Goal: Transaction & Acquisition: Obtain resource

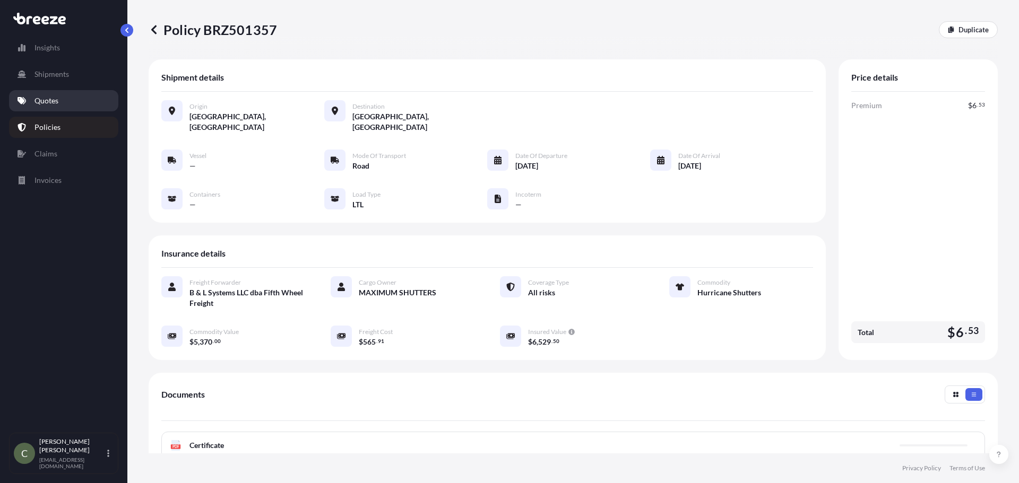
click at [46, 99] on p "Quotes" at bounding box center [46, 100] width 24 height 11
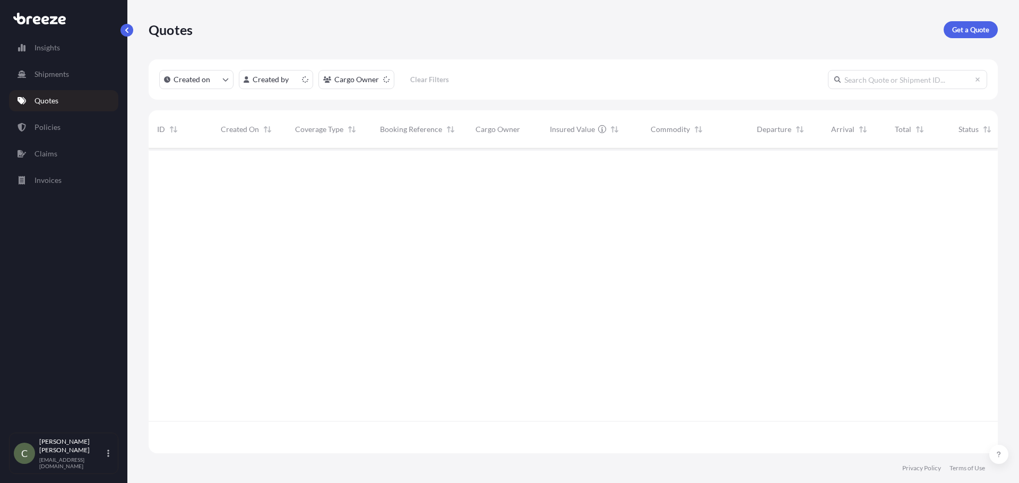
scroll to position [303, 841]
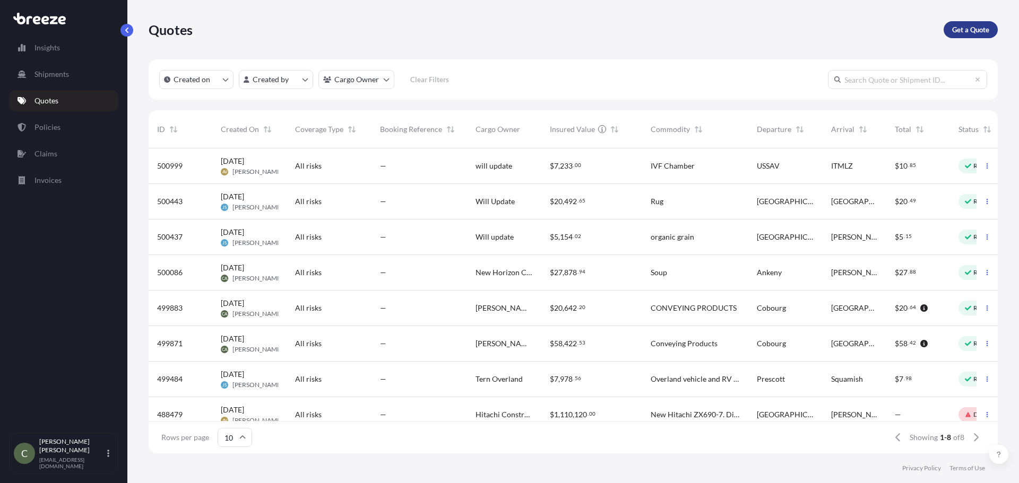
click at [970, 27] on p "Get a Quote" at bounding box center [970, 29] width 37 height 11
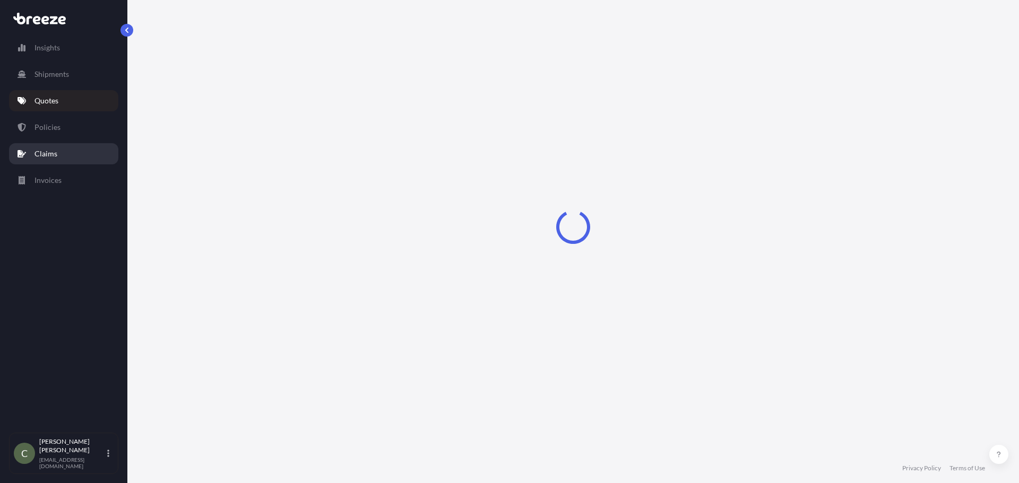
select select "Sea"
select select "1"
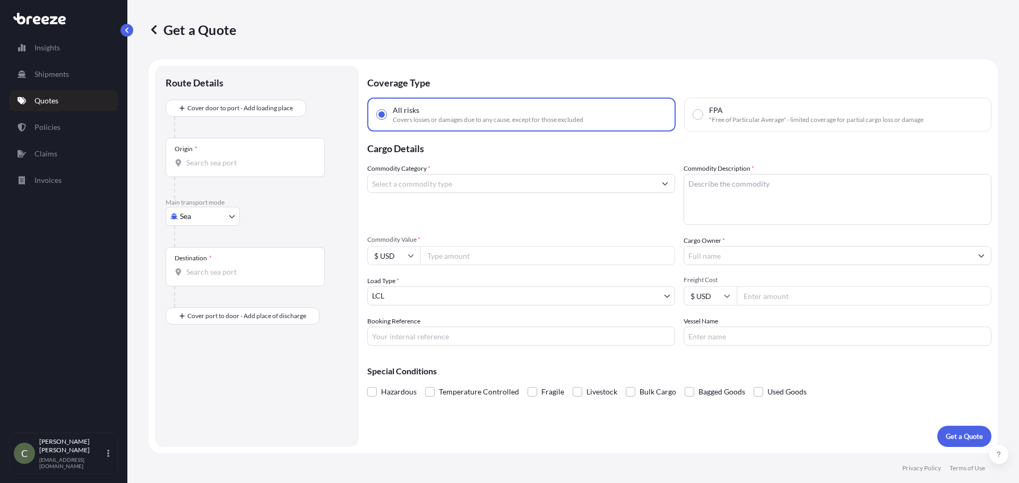
click at [408, 190] on input "Commodity Category *" at bounding box center [512, 183] width 288 height 19
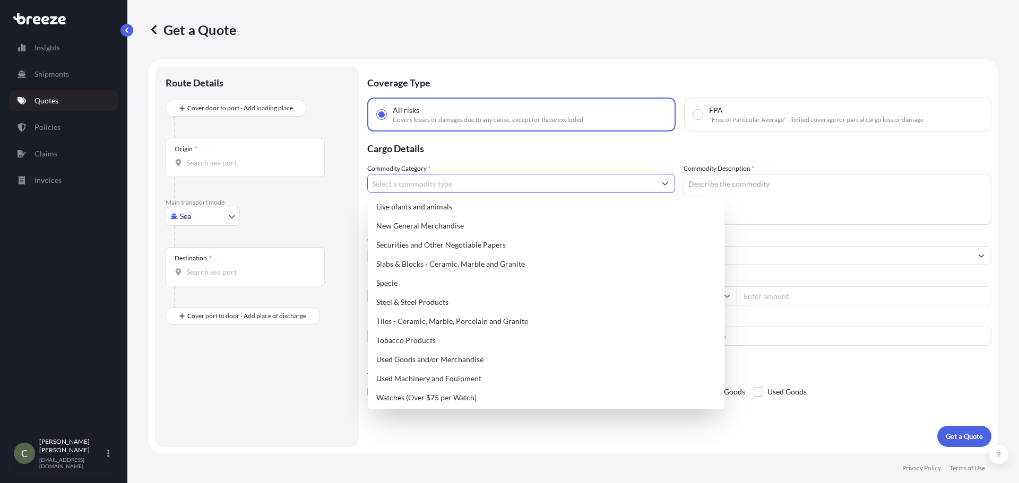
scroll to position [420, 0]
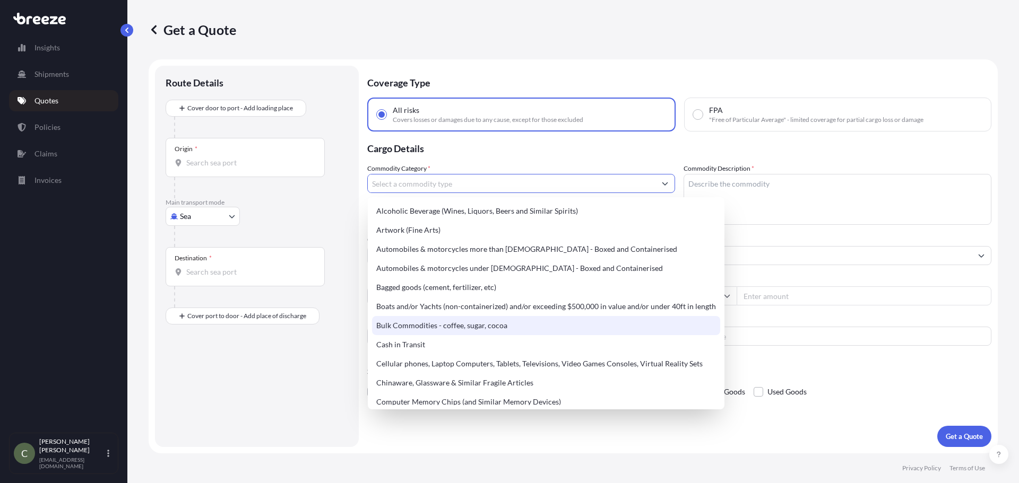
click at [858, 389] on div "Hazardous Temperature Controlled Fragile Livestock Bulk Cargo Bagged Goods Used…" at bounding box center [679, 392] width 624 height 16
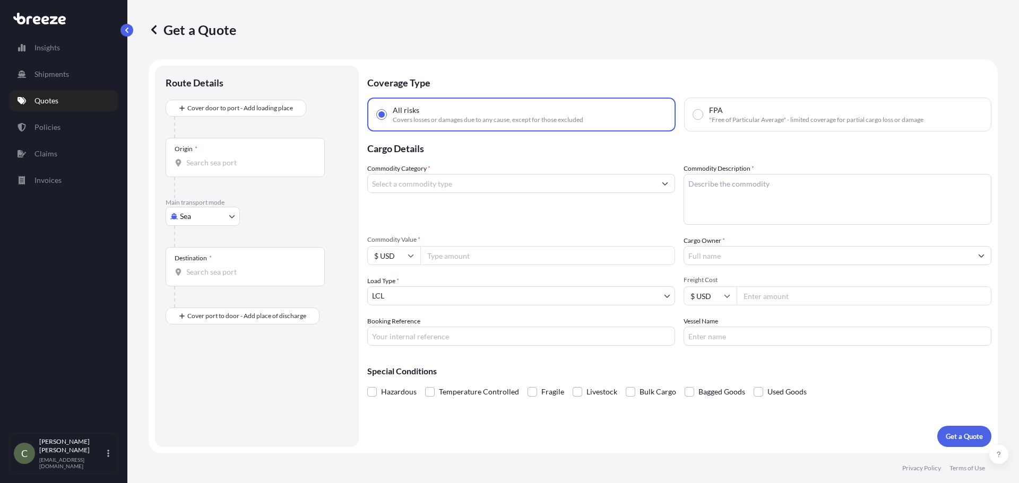
click at [228, 214] on body "Insights Shipments Quotes Policies Claims Invoices C [PERSON_NAME] [EMAIL_ADDRE…" at bounding box center [509, 241] width 1019 height 483
click at [193, 288] on div "Road" at bounding box center [203, 282] width 66 height 19
select select "Road"
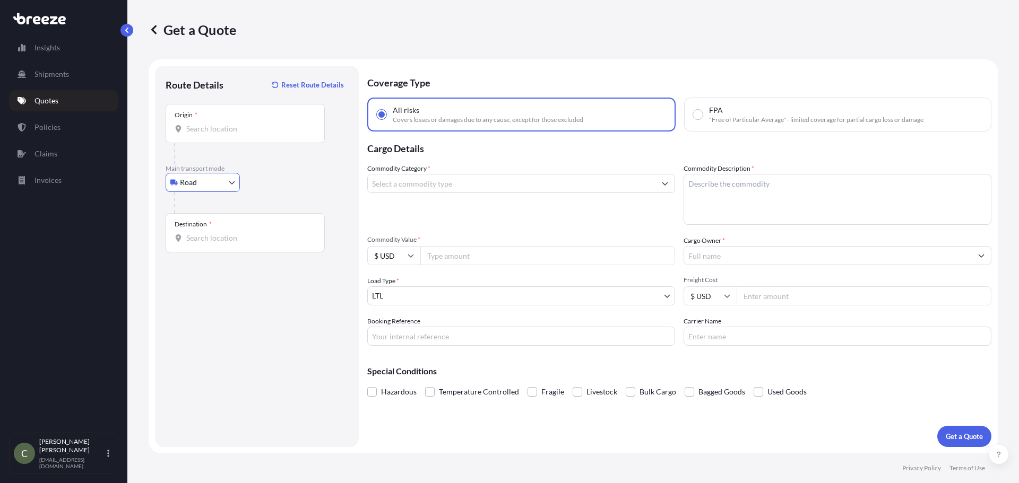
click at [198, 135] on div "Origin *" at bounding box center [245, 123] width 159 height 39
click at [198, 134] on input "Origin *" at bounding box center [248, 129] width 125 height 11
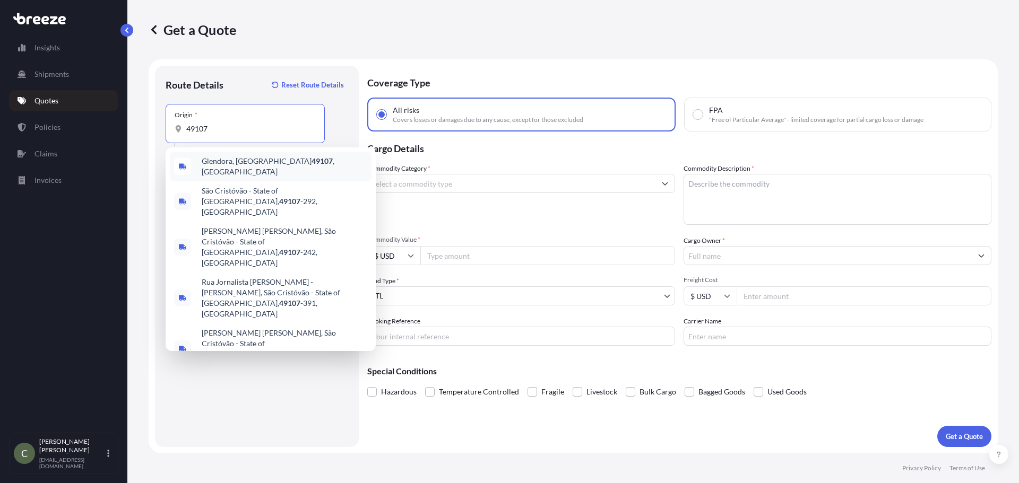
click at [212, 159] on span "[GEOGRAPHIC_DATA] , [GEOGRAPHIC_DATA]" at bounding box center [285, 166] width 166 height 21
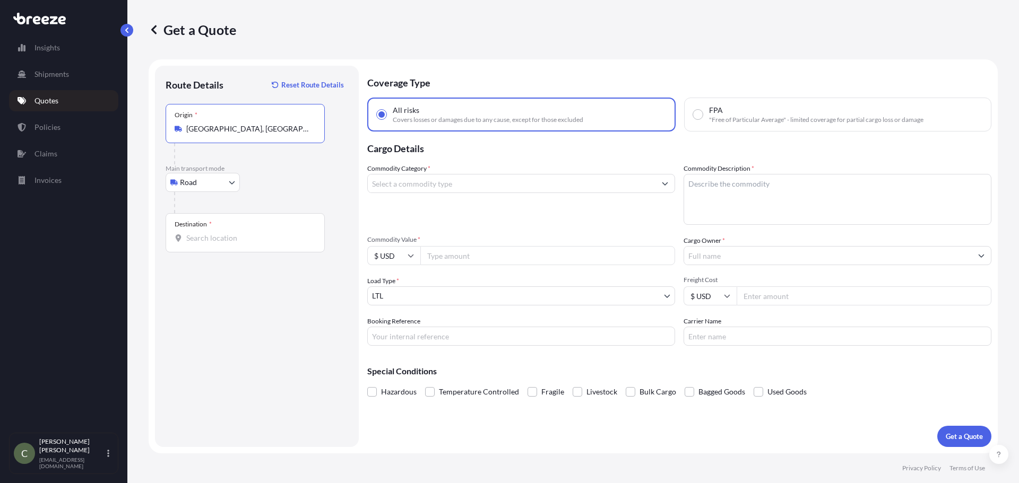
type input "[GEOGRAPHIC_DATA], [GEOGRAPHIC_DATA]"
click at [207, 246] on div "Destination *" at bounding box center [245, 232] width 159 height 39
click at [207, 243] on input "Destination *" at bounding box center [248, 238] width 125 height 11
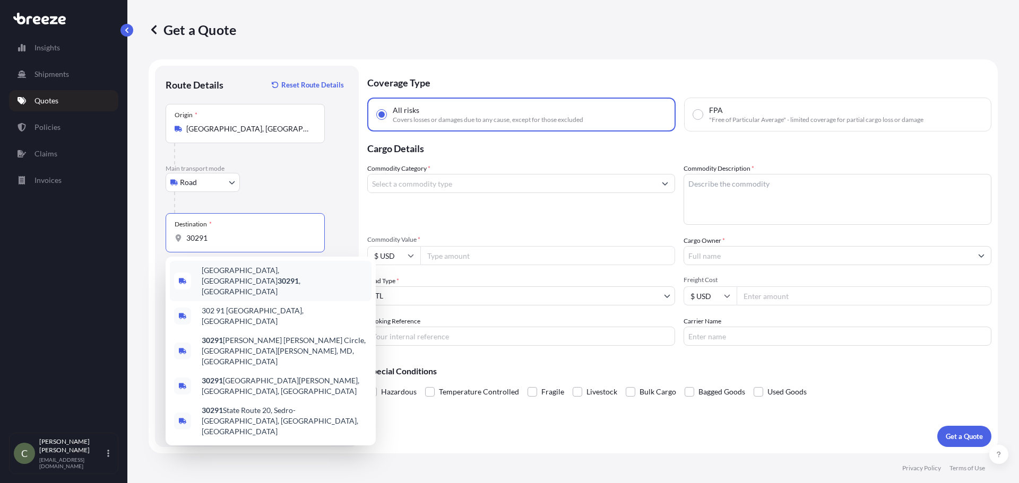
click at [232, 266] on div "[GEOGRAPHIC_DATA] , [GEOGRAPHIC_DATA]" at bounding box center [271, 281] width 202 height 40
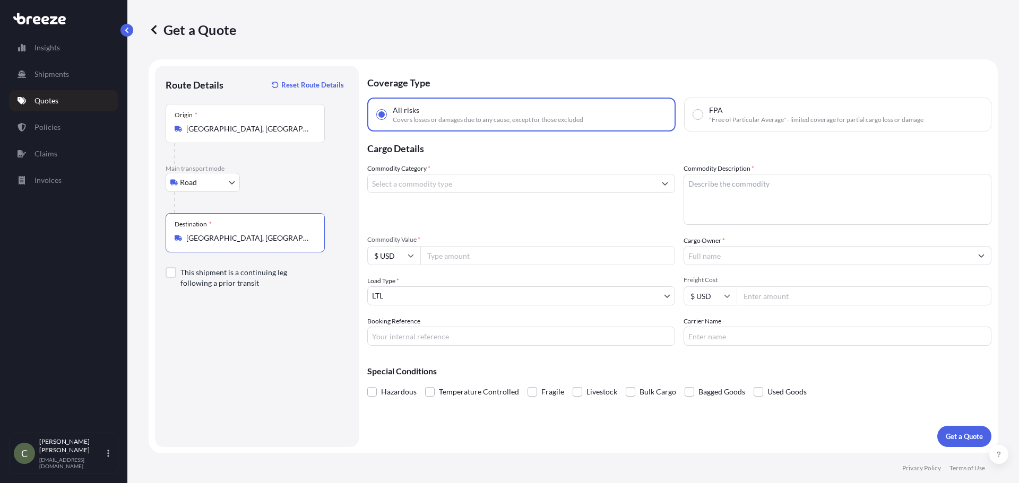
type input "[GEOGRAPHIC_DATA], [GEOGRAPHIC_DATA]"
click at [472, 178] on input "Commodity Category *" at bounding box center [512, 183] width 288 height 19
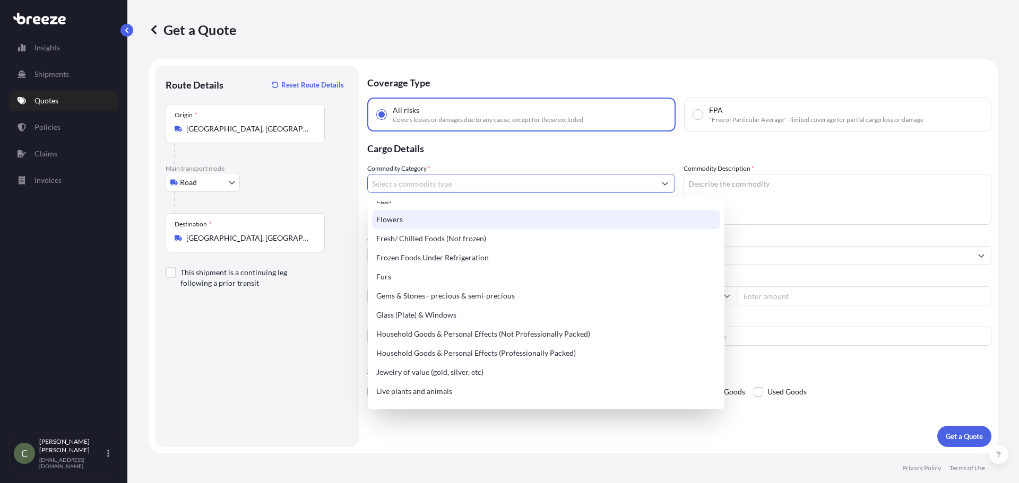
scroll to position [318, 0]
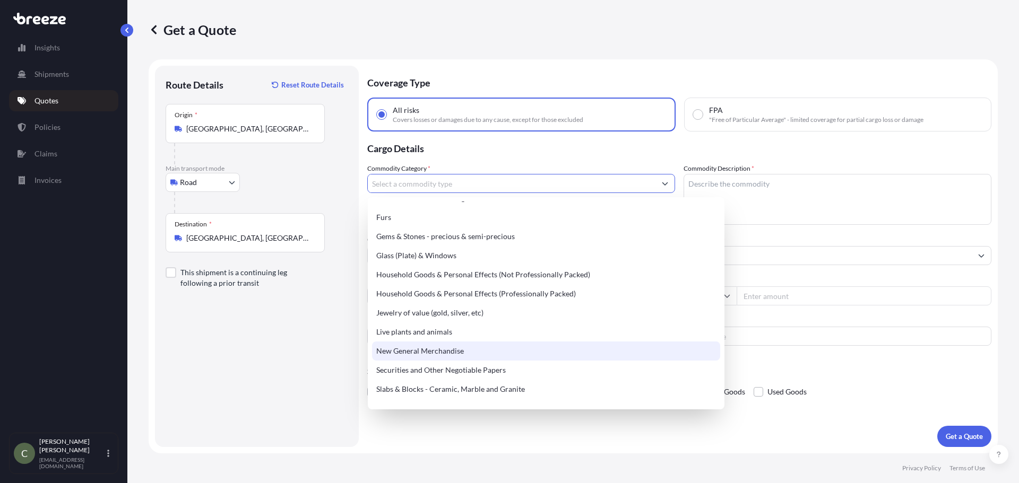
click at [432, 346] on div "New General Merchandise" at bounding box center [546, 351] width 348 height 19
type input "New General Merchandise"
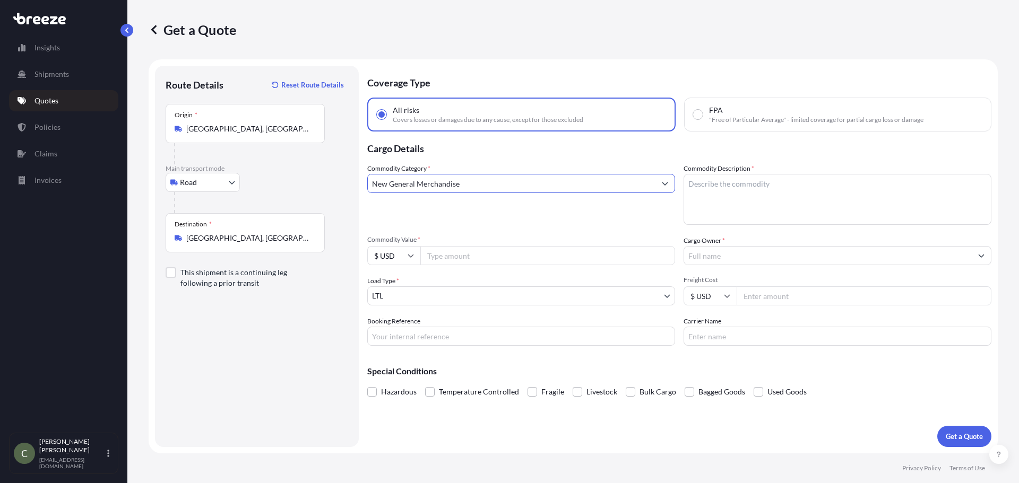
click at [732, 190] on textarea "Commodity Description *" at bounding box center [837, 199] width 308 height 51
click at [755, 186] on textarea "UN3481, Lithium Iopn Bateries" at bounding box center [837, 199] width 308 height 51
click at [765, 186] on textarea "UN3481, Lithium Ion Bateries" at bounding box center [837, 199] width 308 height 51
click at [808, 187] on textarea "UN3481, Lithium Ion Batteries" at bounding box center [837, 199] width 308 height 51
type textarea "UN3481, Lithium Ion Batteries contained in equipment"
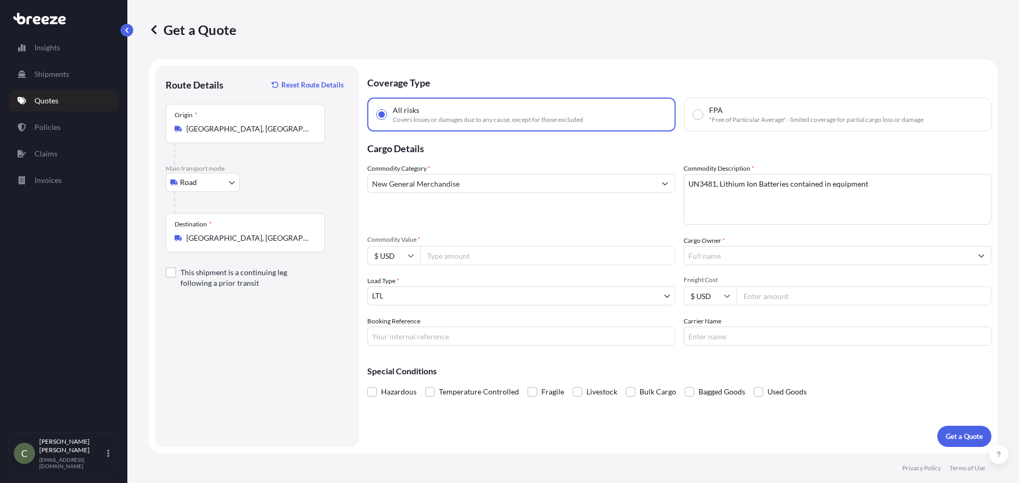
click at [584, 256] on input "Commodity Value *" at bounding box center [547, 255] width 255 height 19
type input "27046.3"
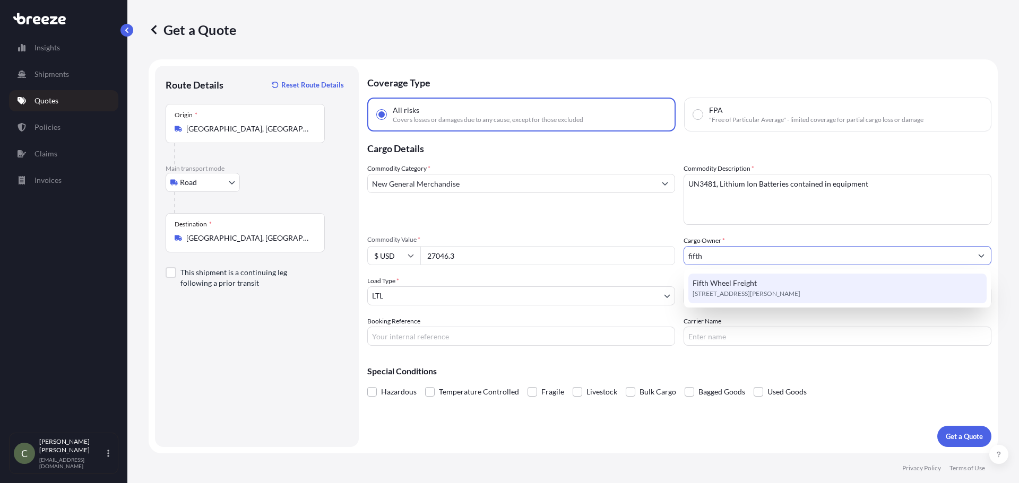
click at [712, 295] on span "[STREET_ADDRESS][PERSON_NAME]" at bounding box center [746, 294] width 108 height 11
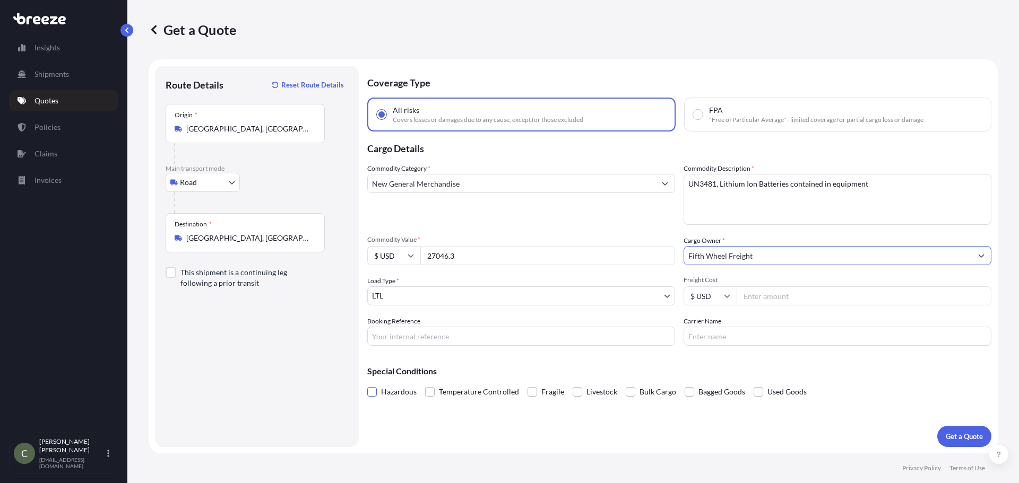
type input "Fifth Wheel Freight"
click at [368, 393] on span at bounding box center [372, 392] width 10 height 10
click at [367, 384] on input "Hazardous" at bounding box center [367, 384] width 0 height 0
click at [954, 433] on p "Get a Quote" at bounding box center [963, 436] width 37 height 11
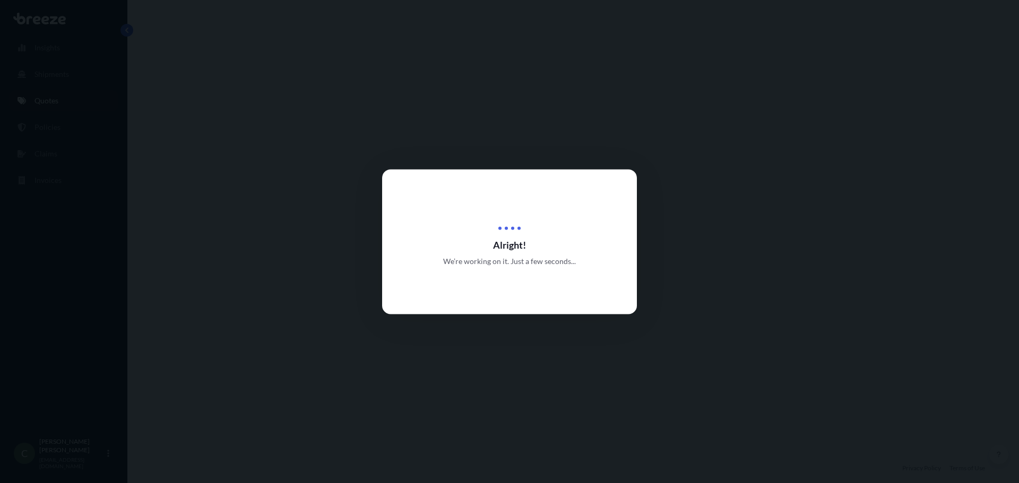
select select "Road"
select select "1"
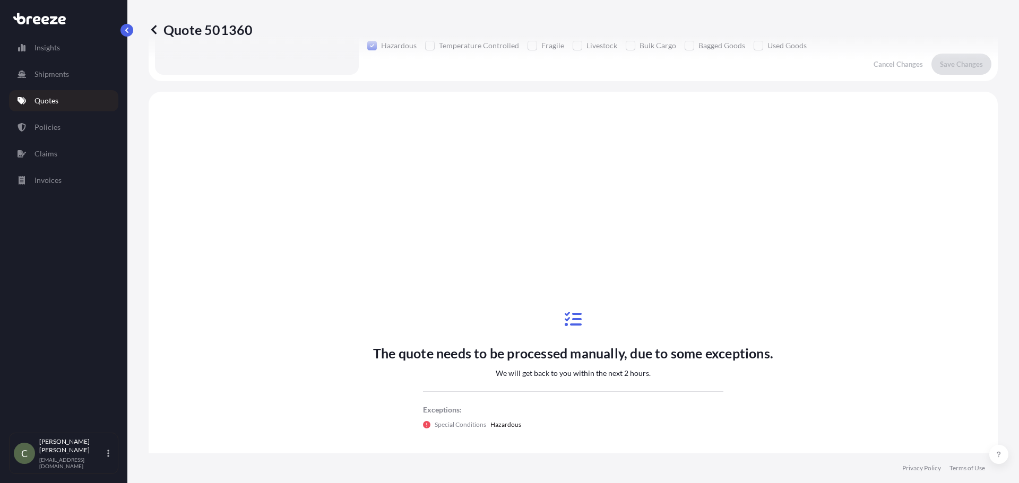
scroll to position [385, 0]
